Goal: Find specific page/section: Find specific page/section

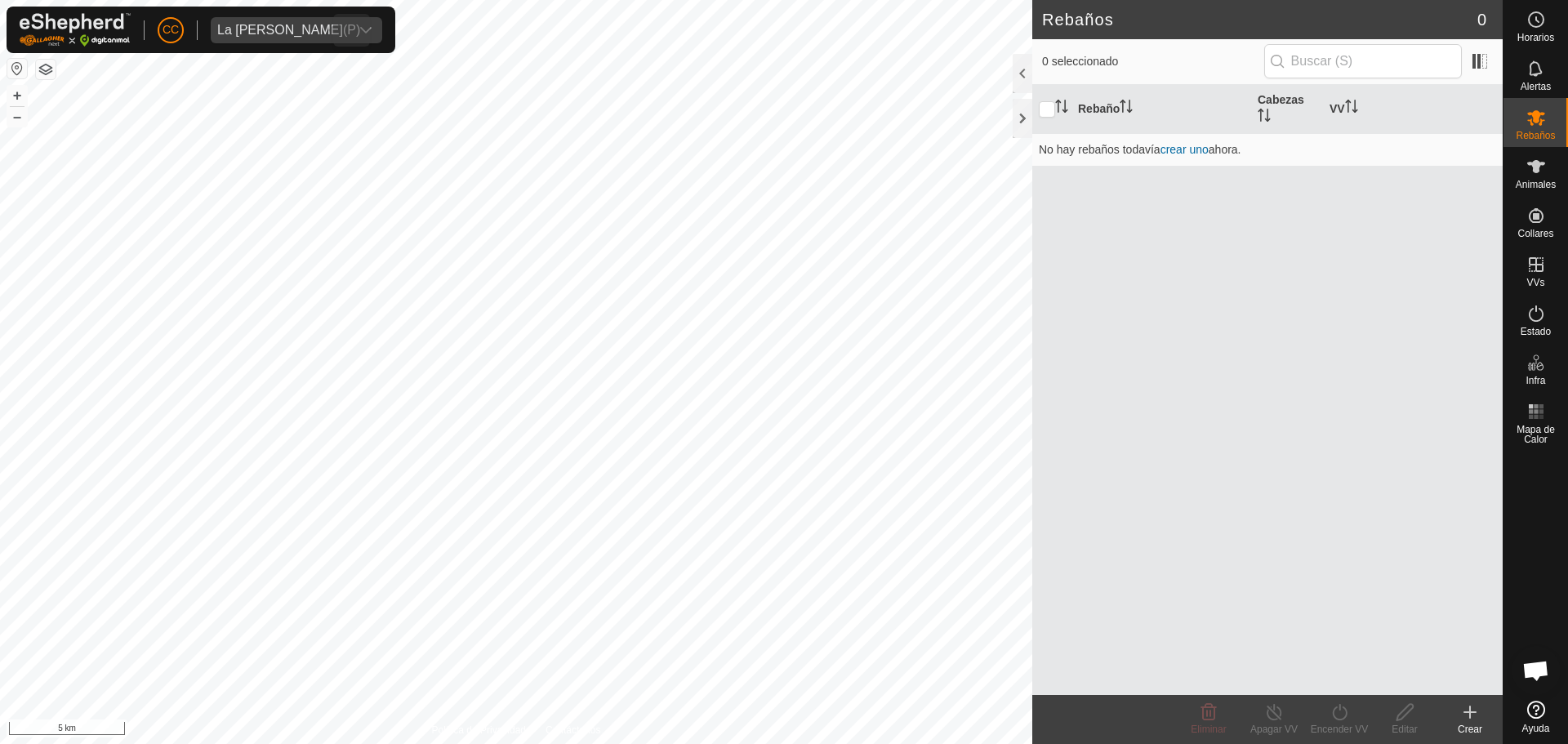
click at [243, 21] on span "La [PERSON_NAME]" at bounding box center [280, 30] width 139 height 26
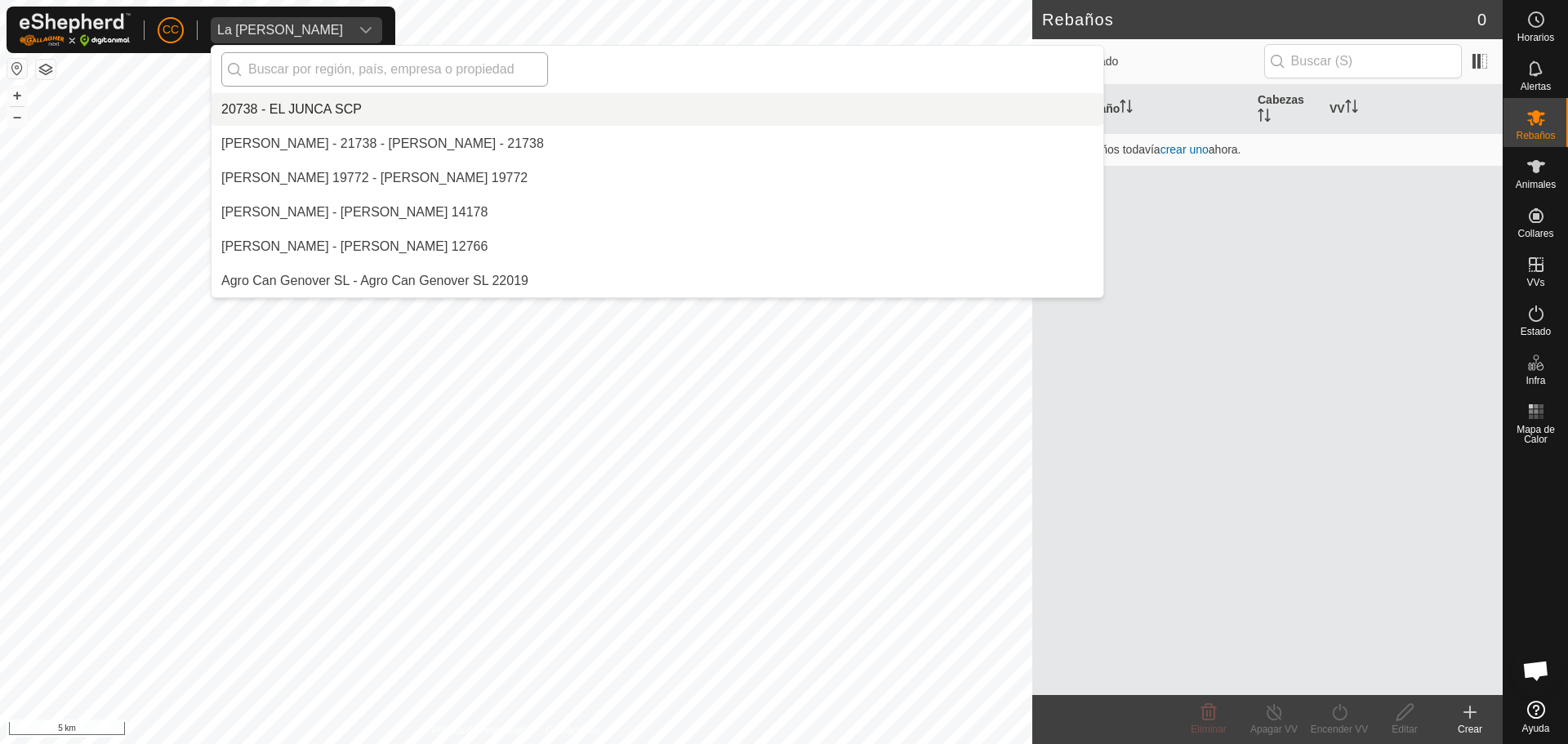
scroll to position [3741, 0]
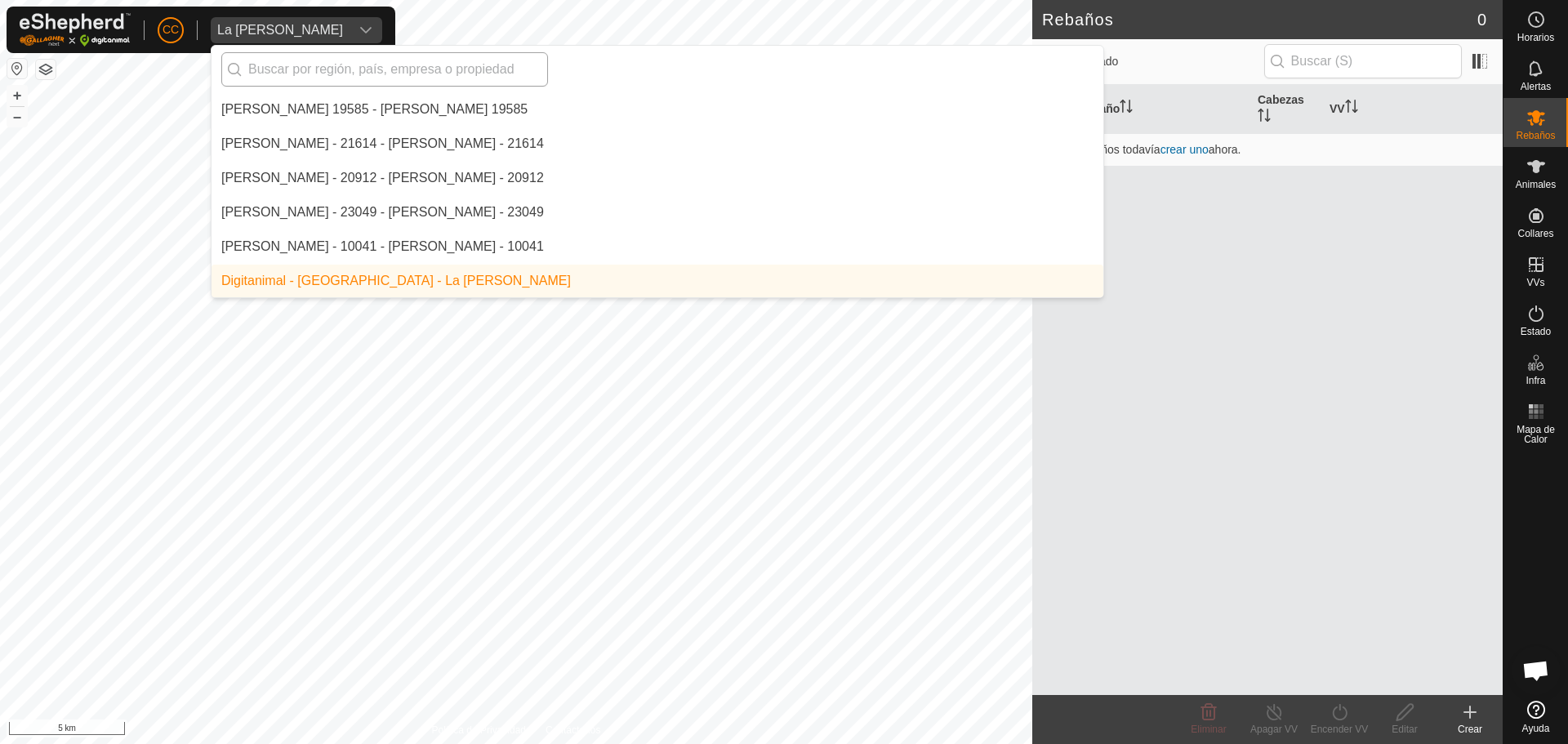
click at [327, 59] on input "text" at bounding box center [385, 70] width 327 height 35
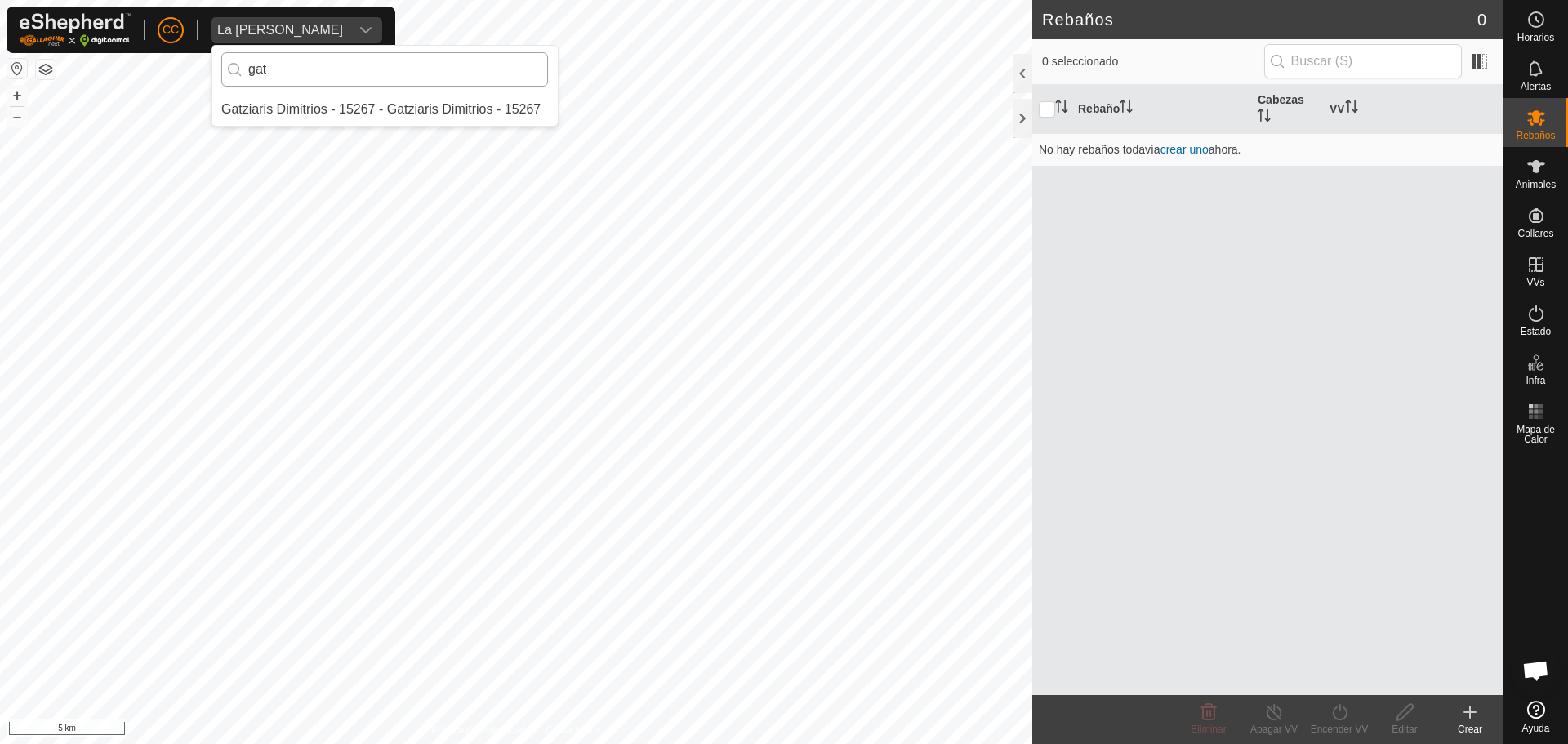
scroll to position [0, 0]
type input "gatzia"
click at [330, 100] on li "Gatziaris Dimitrios - 15267 - Gatziaris Dimitrios - 15267" at bounding box center [385, 109] width 346 height 33
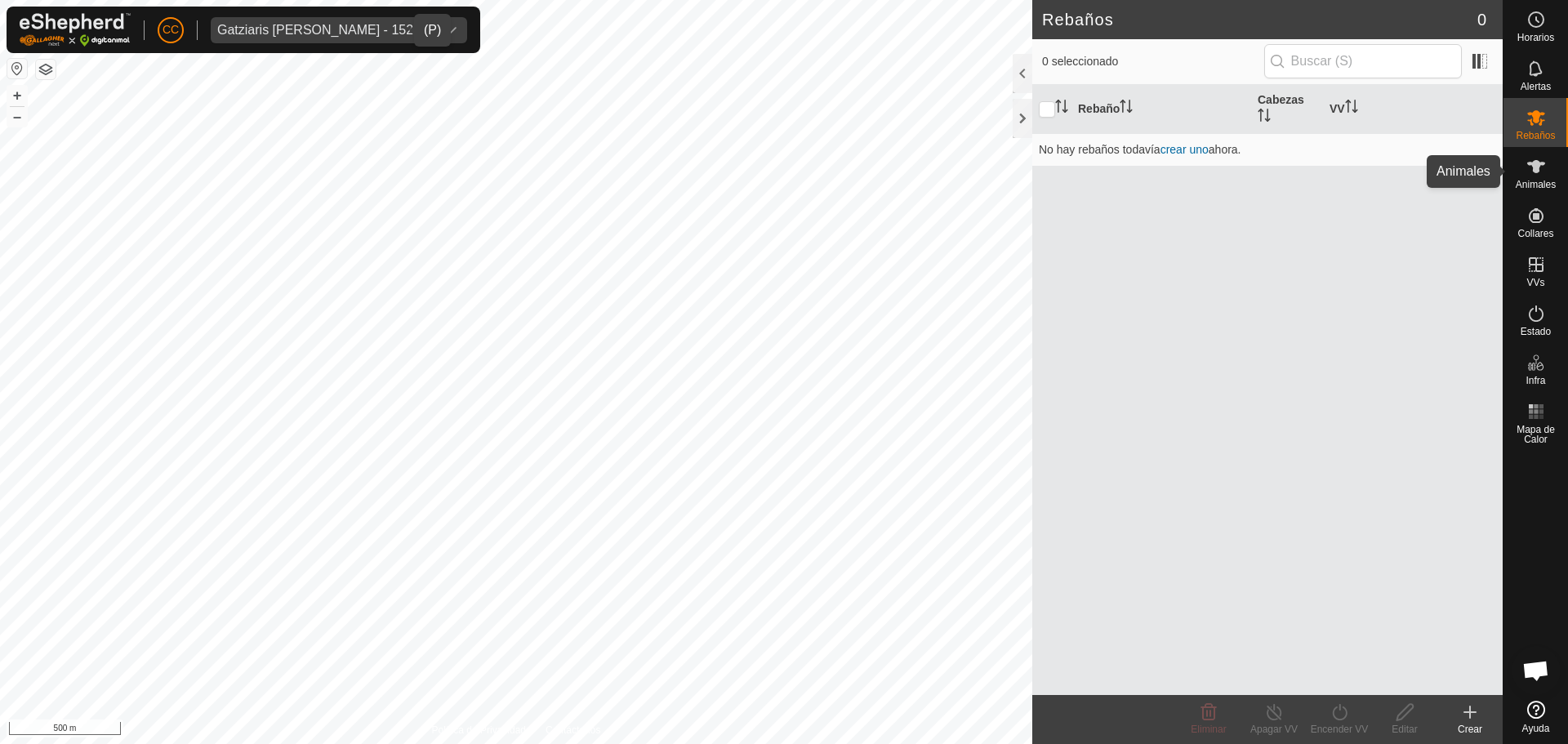
click at [1550, 162] on es-animals-svg-icon at bounding box center [1537, 166] width 30 height 26
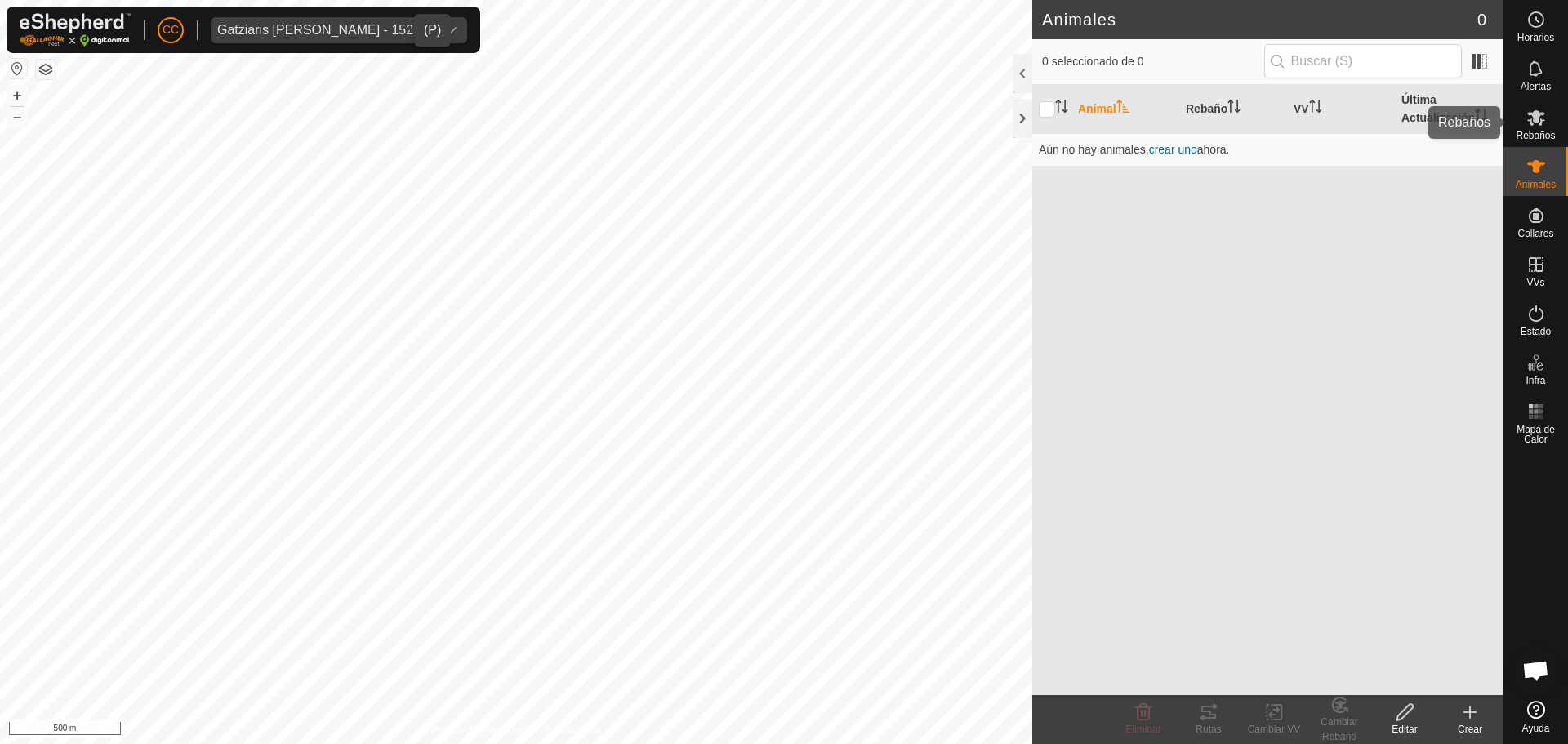
click at [1553, 132] on span "Rebaños" at bounding box center [1535, 135] width 39 height 10
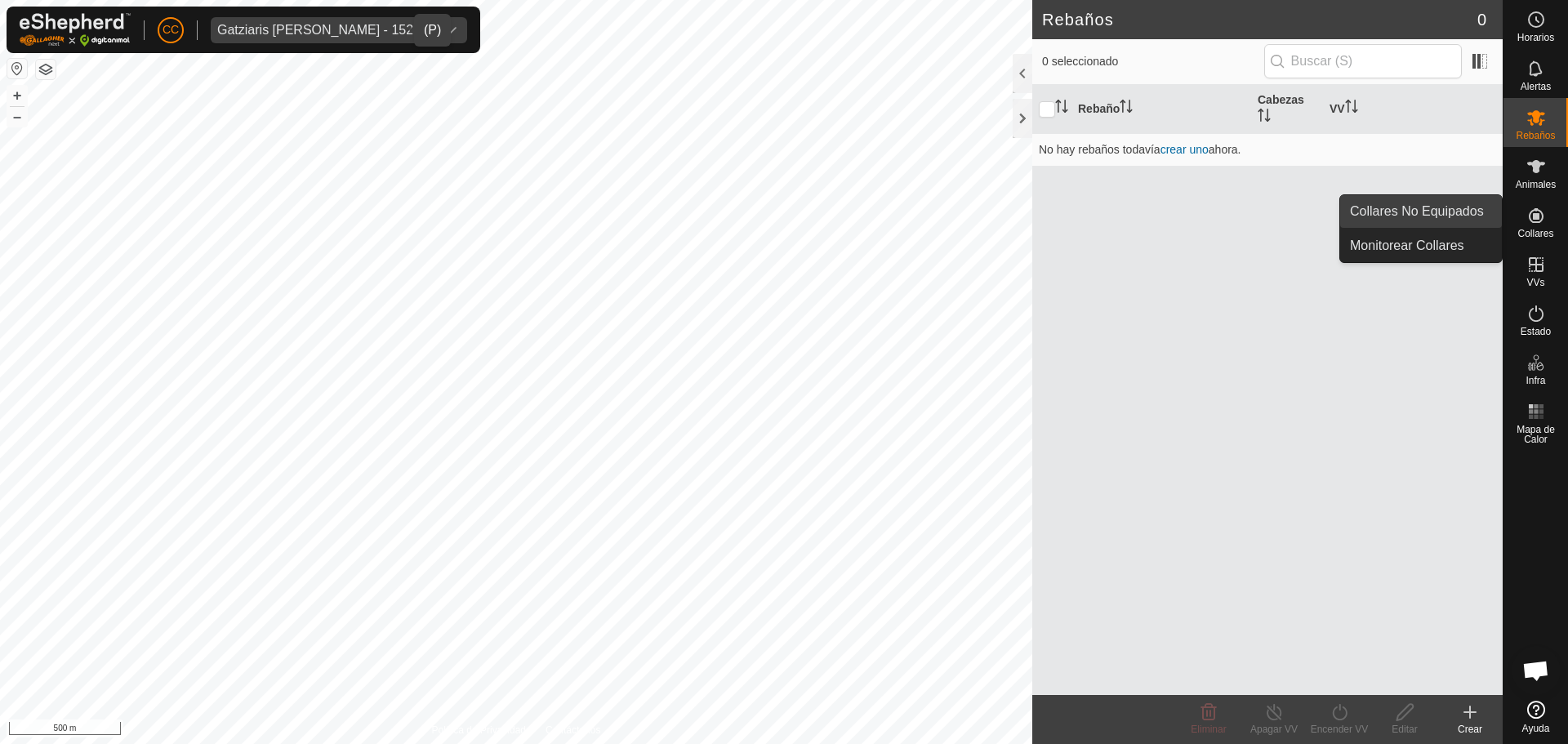
click at [1425, 218] on link "Collares No Equipados" at bounding box center [1421, 211] width 162 height 33
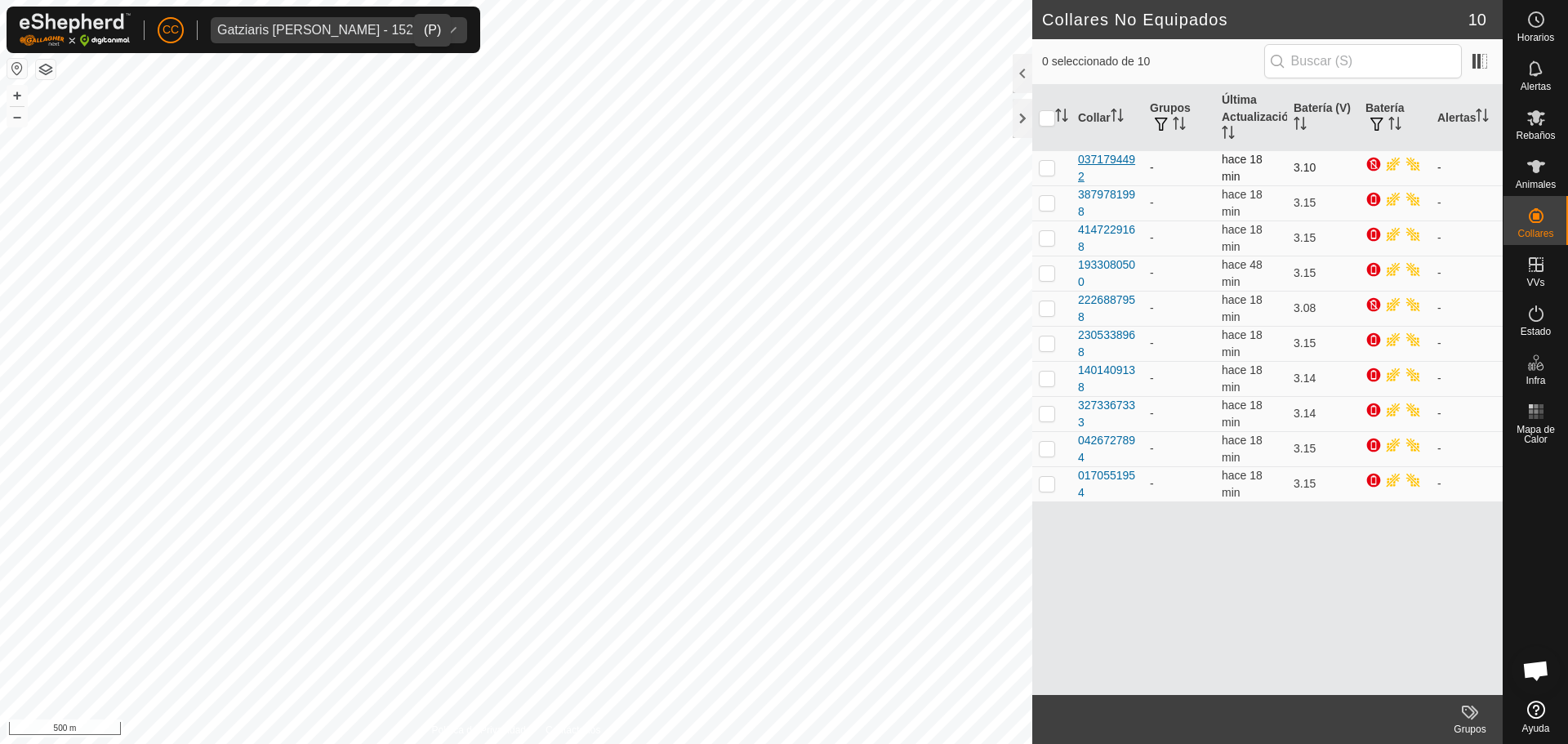
click at [1111, 170] on div "0371794492" at bounding box center [1108, 168] width 59 height 35
click at [1079, 166] on div "0371794492" at bounding box center [1108, 168] width 59 height 35
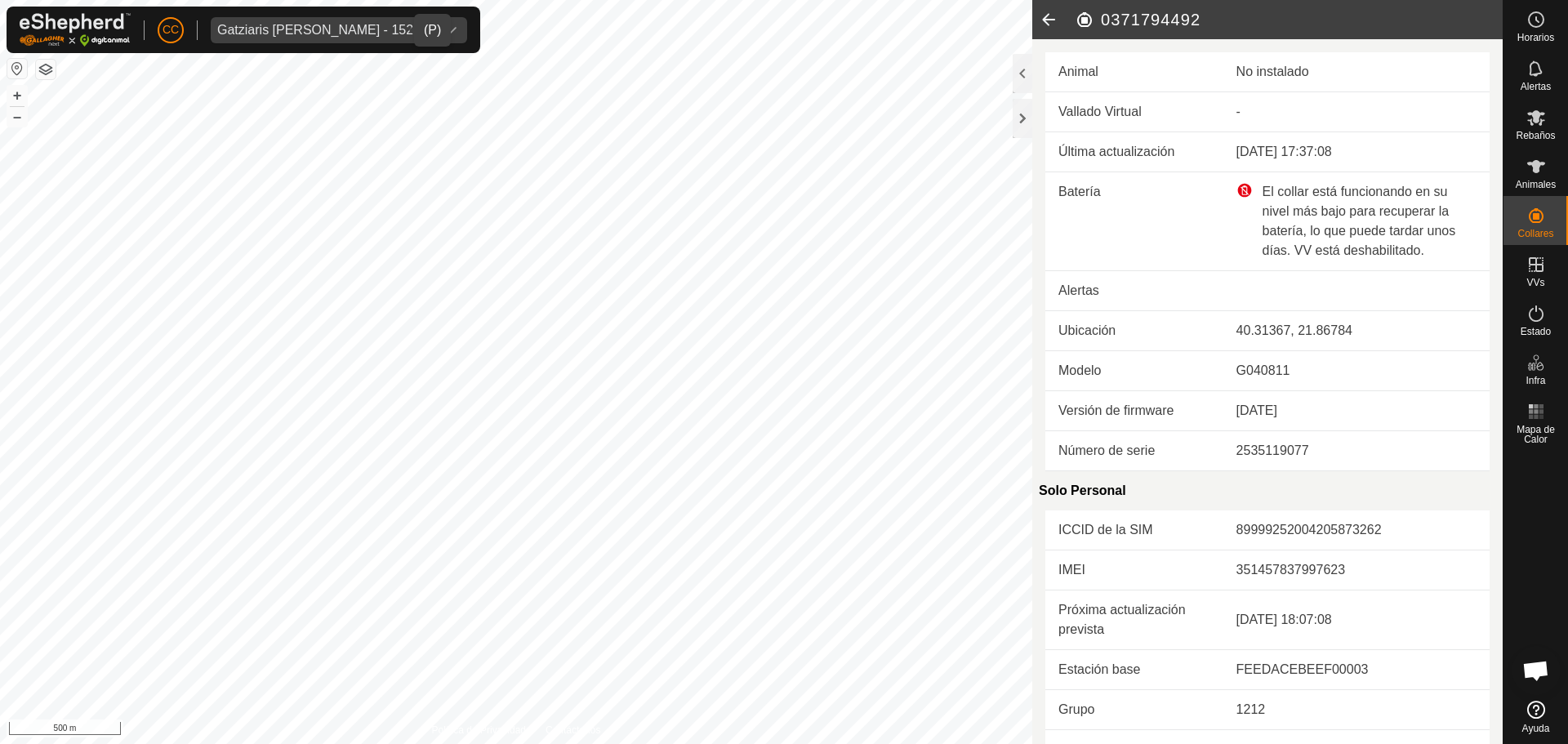
scroll to position [465, 0]
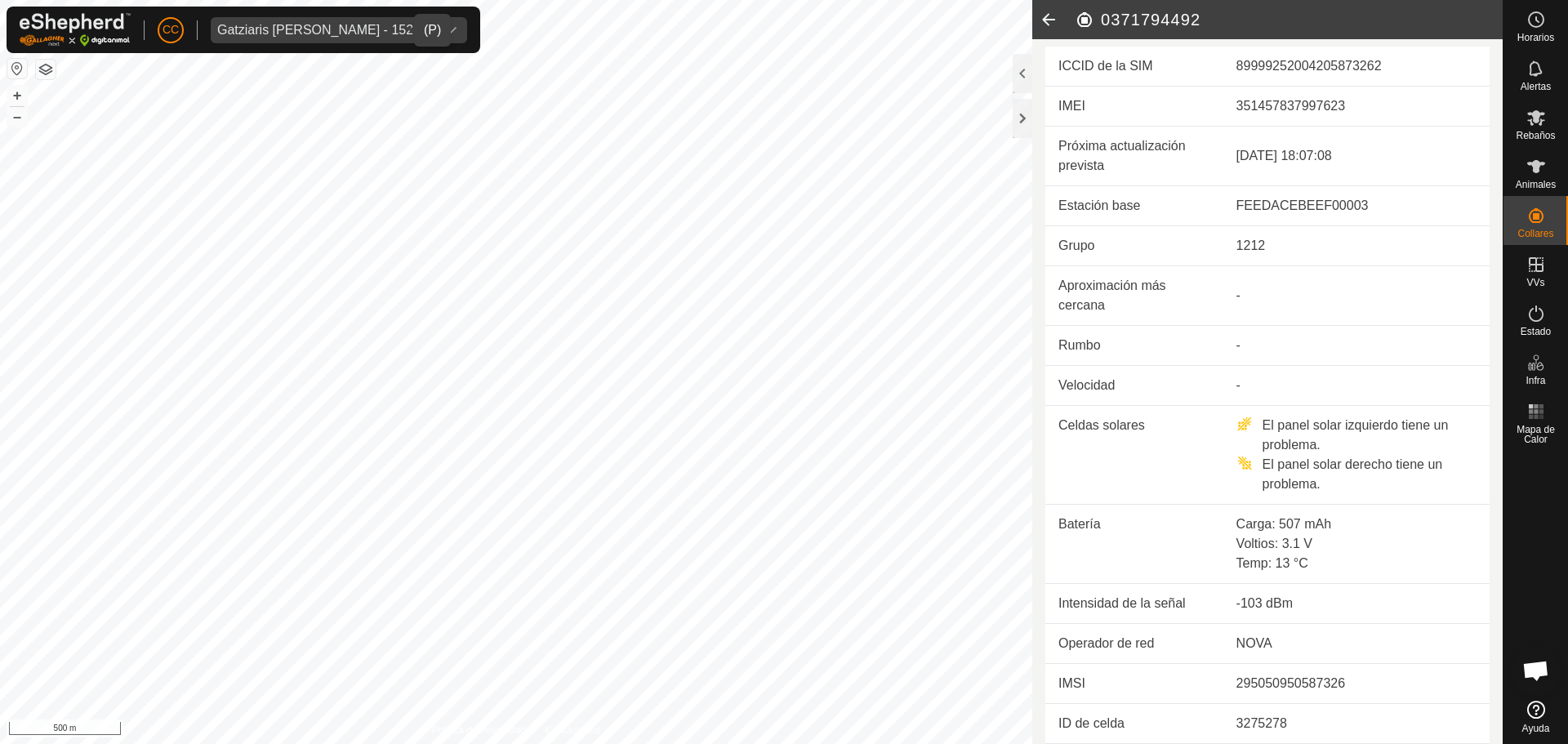
click at [1051, 21] on icon at bounding box center [1049, 19] width 33 height 39
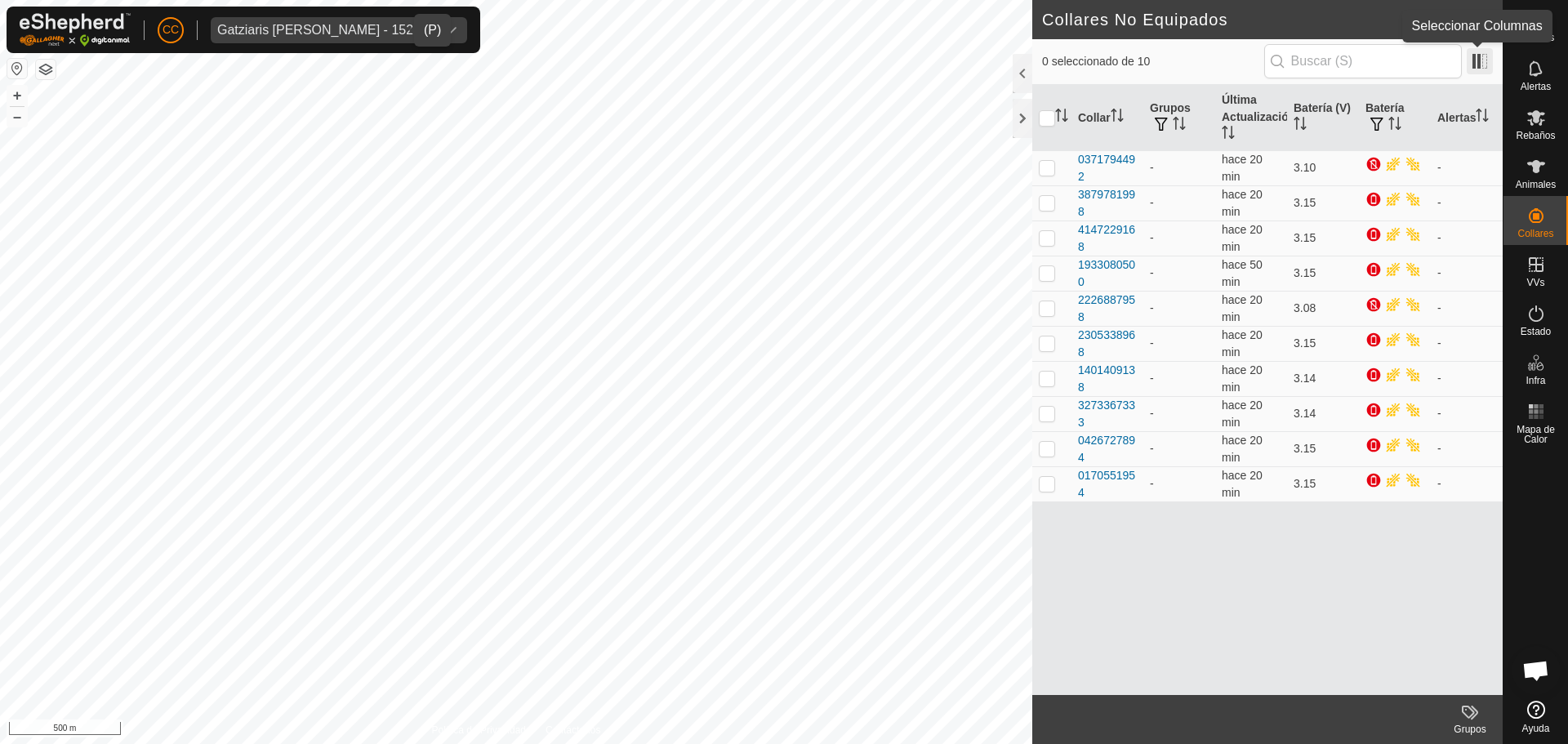
click at [1481, 60] on span at bounding box center [1481, 61] width 26 height 26
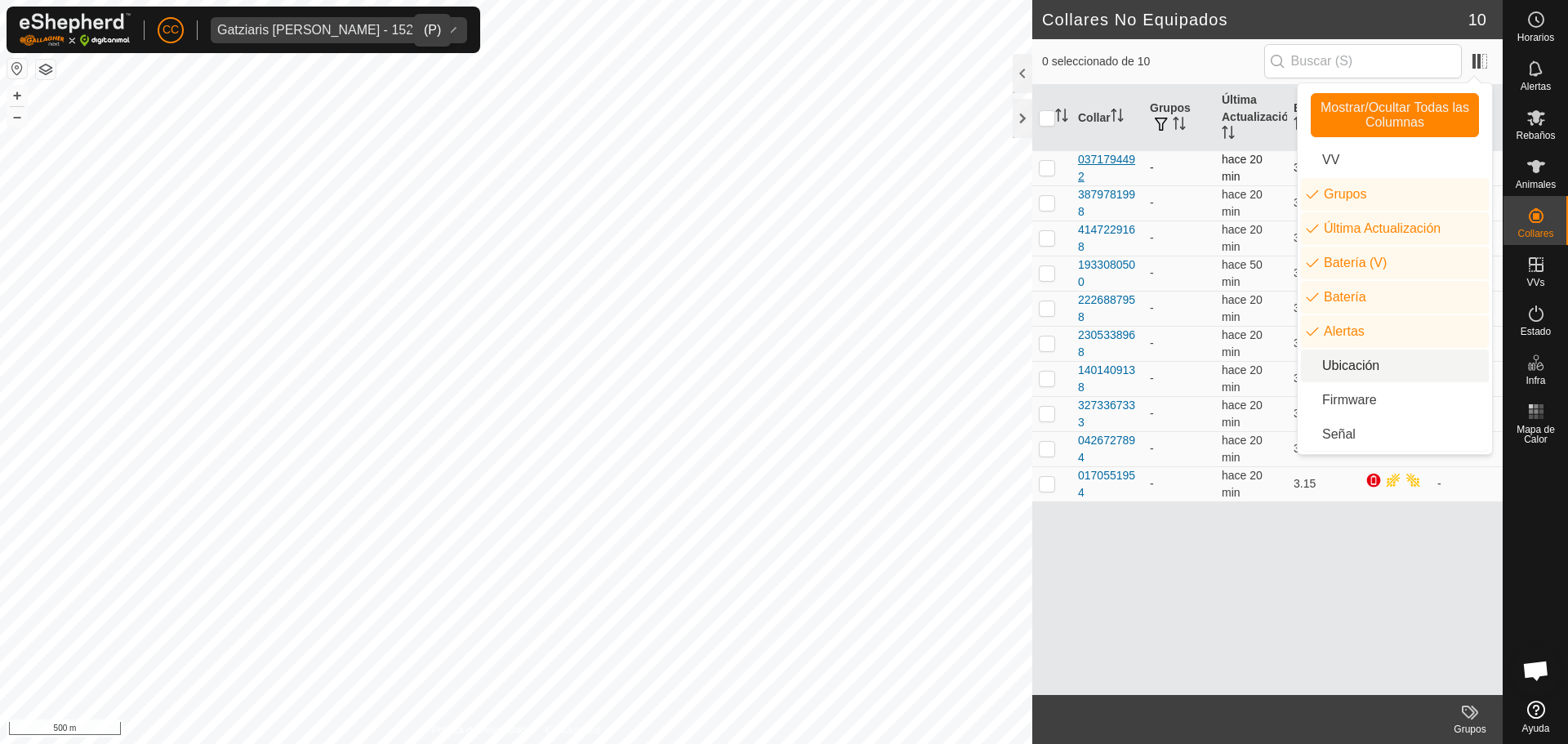
click at [1108, 174] on div "0371794492" at bounding box center [1108, 168] width 59 height 35
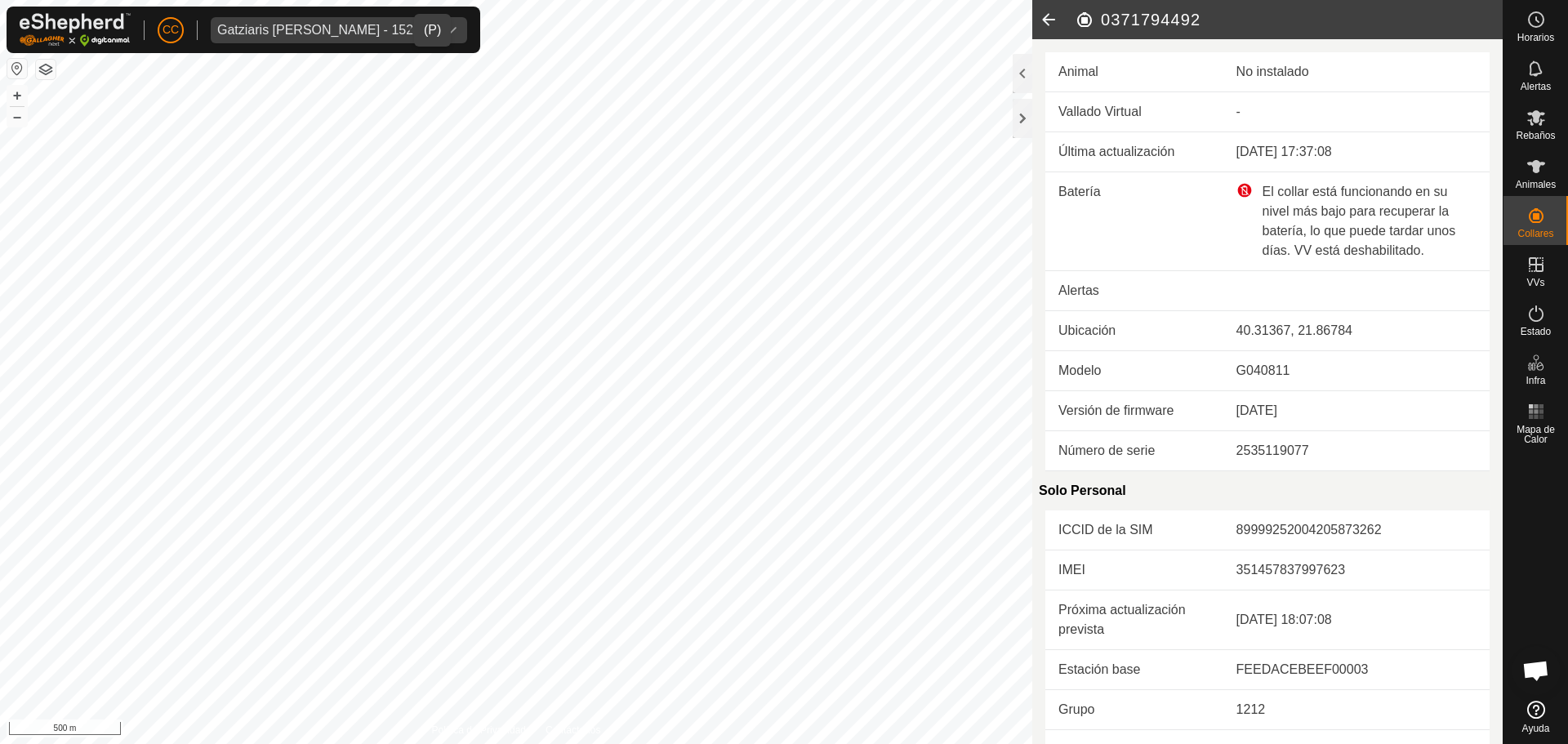
click at [1045, 23] on icon at bounding box center [1049, 19] width 33 height 39
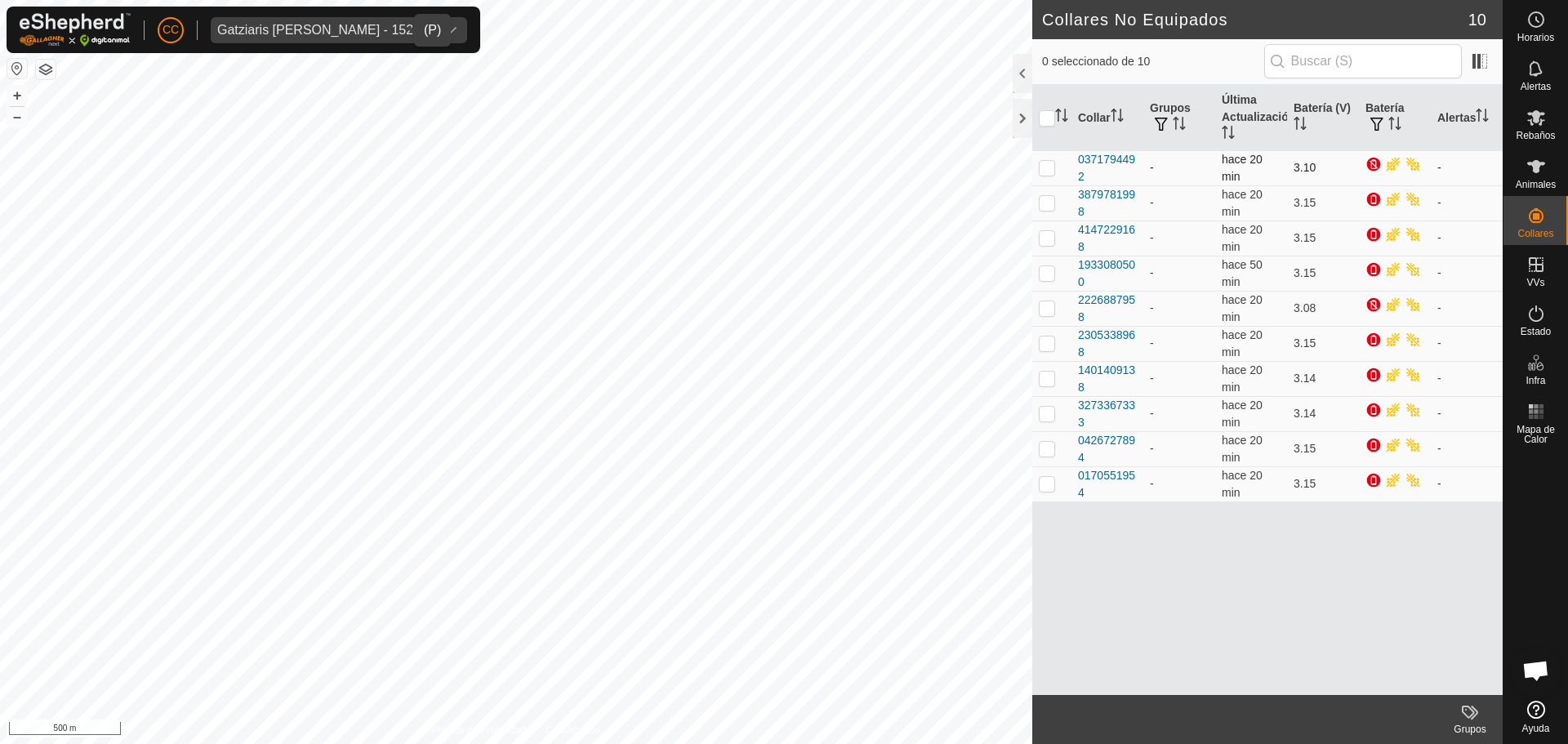
click at [1045, 174] on p-tablecheckbox at bounding box center [1047, 167] width 16 height 13
click at [1483, 63] on span at bounding box center [1481, 61] width 26 height 26
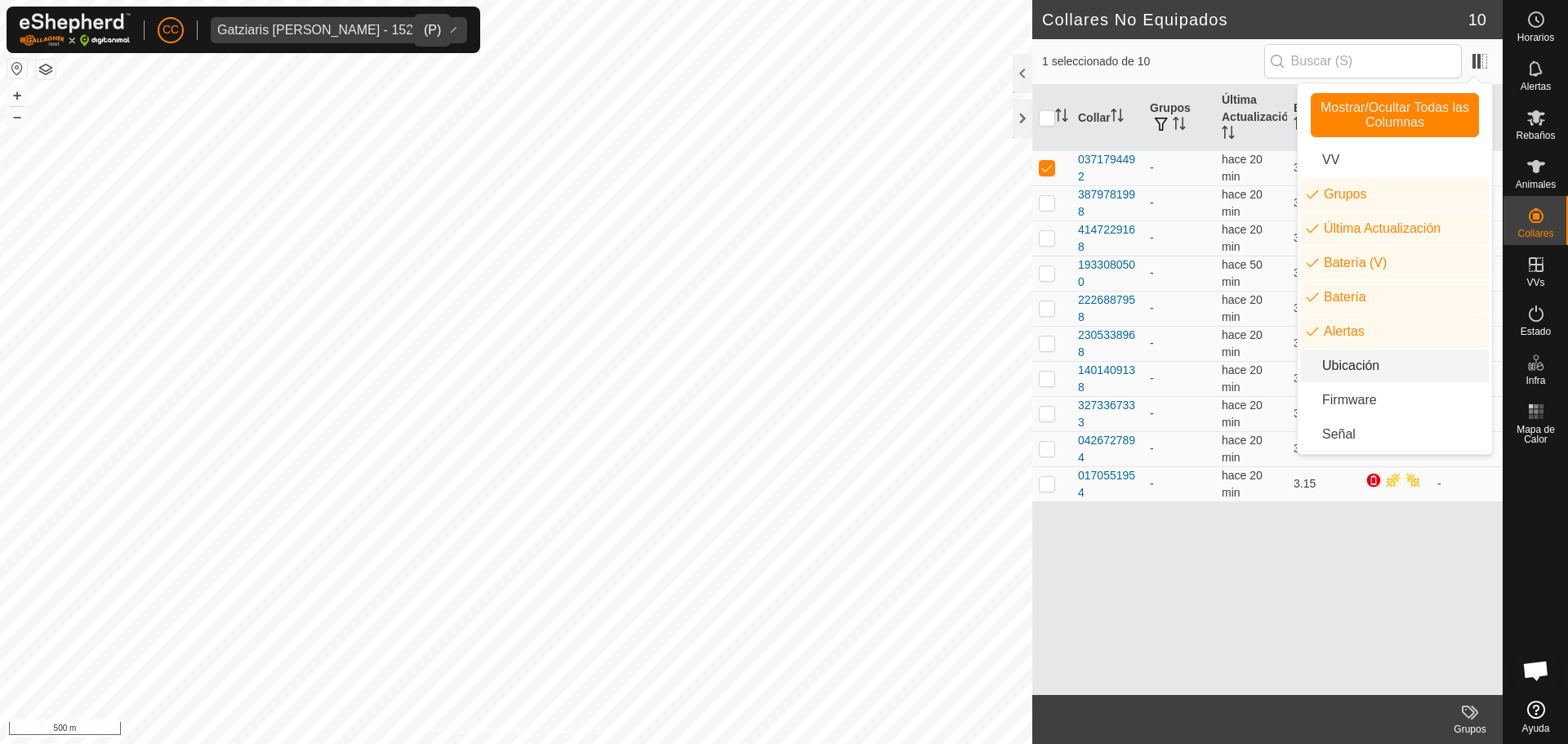
click at [1352, 374] on li "Ubicación" at bounding box center [1395, 366] width 188 height 33
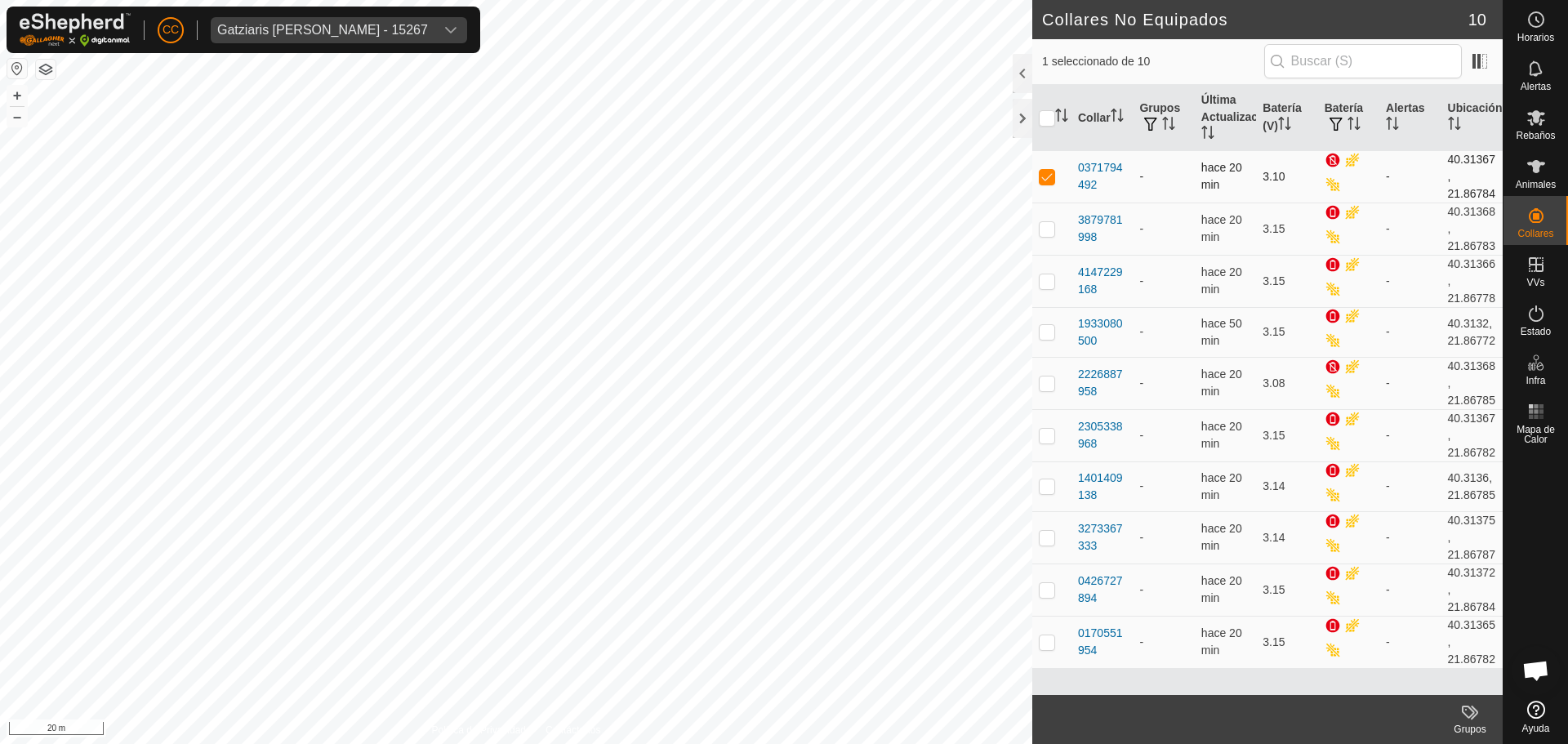
click at [1056, 187] on td at bounding box center [1052, 176] width 39 height 53
checkbox input "false"
